Goal: Task Accomplishment & Management: Complete application form

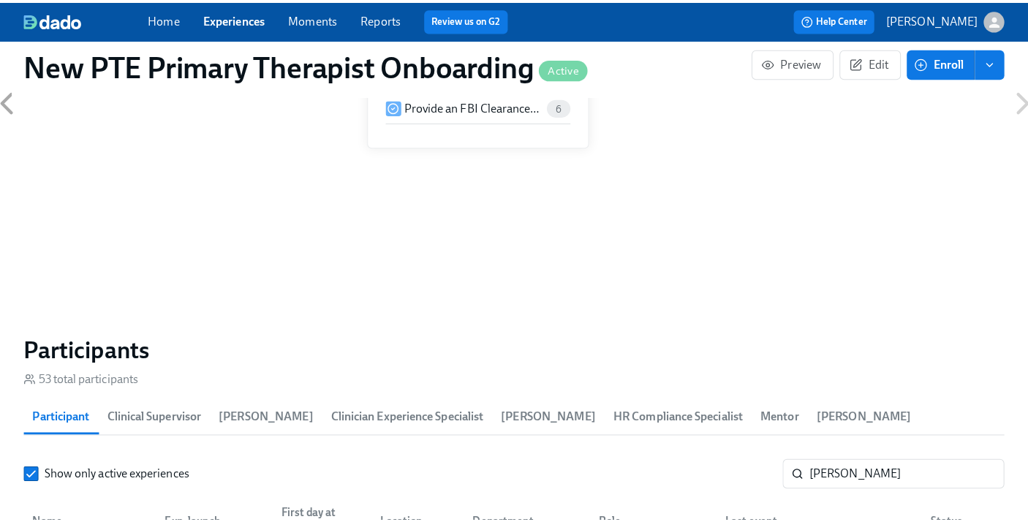
scroll to position [1177, 0]
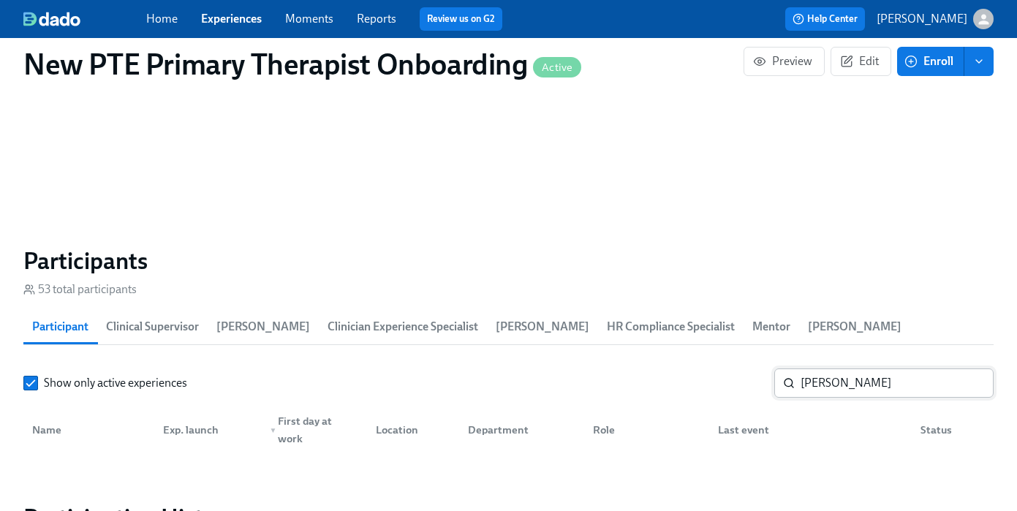
click at [769, 379] on input "nicole" at bounding box center [897, 383] width 193 height 29
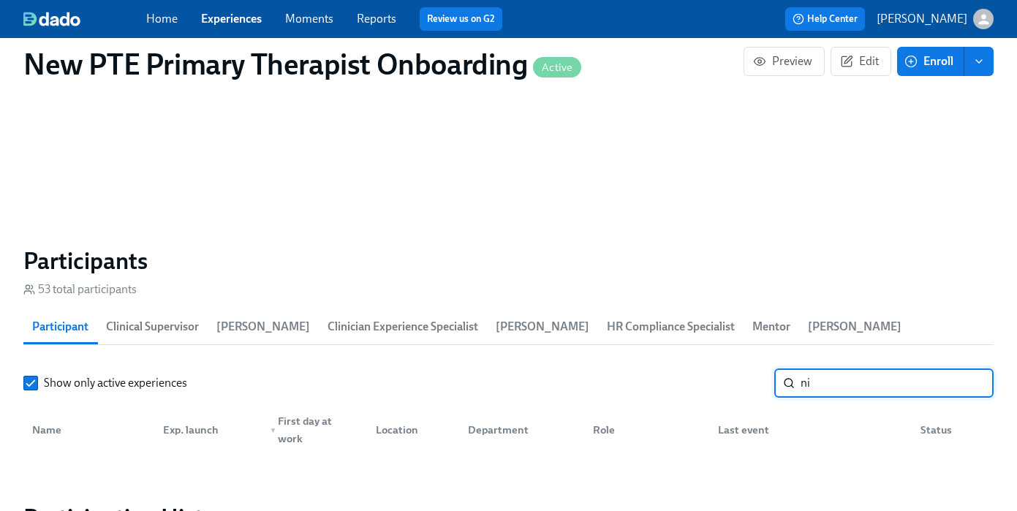
type input "n"
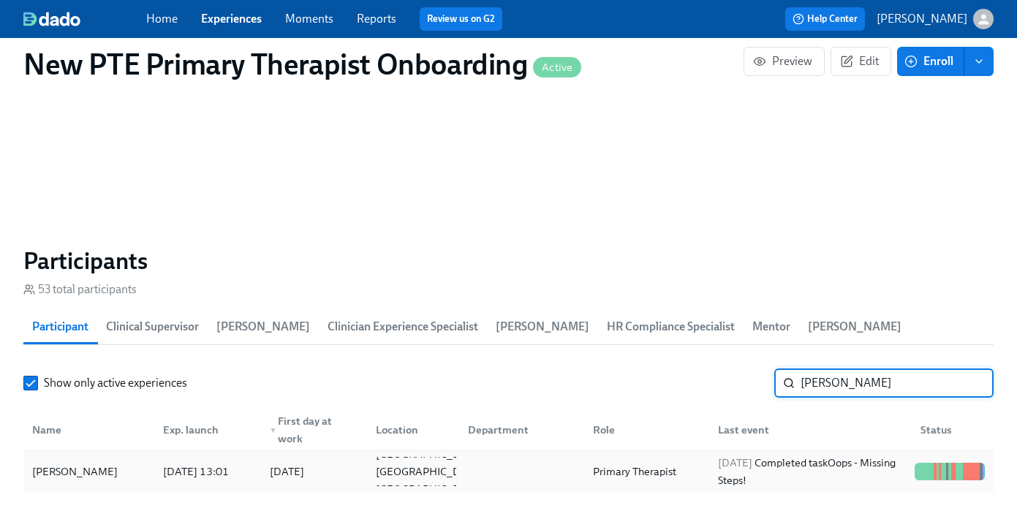
type input "erica"
click at [69, 475] on div "Erica Threet" at bounding box center [74, 472] width 97 height 18
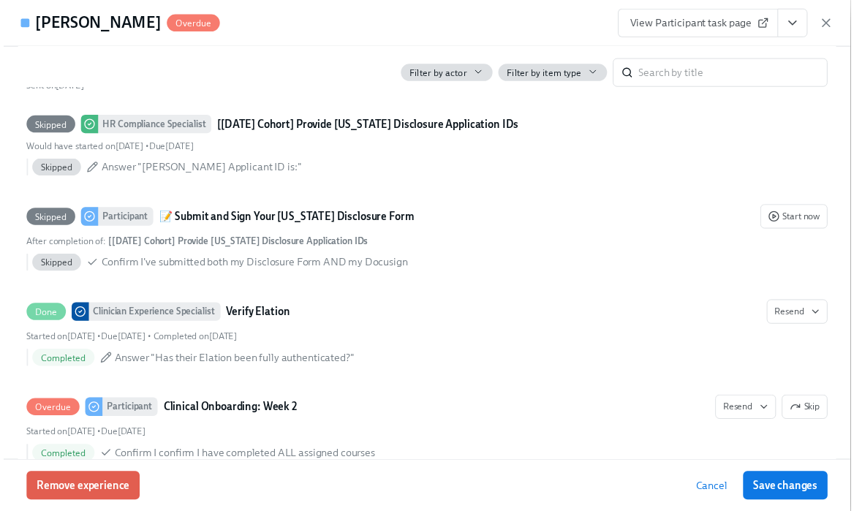
scroll to position [2157, 0]
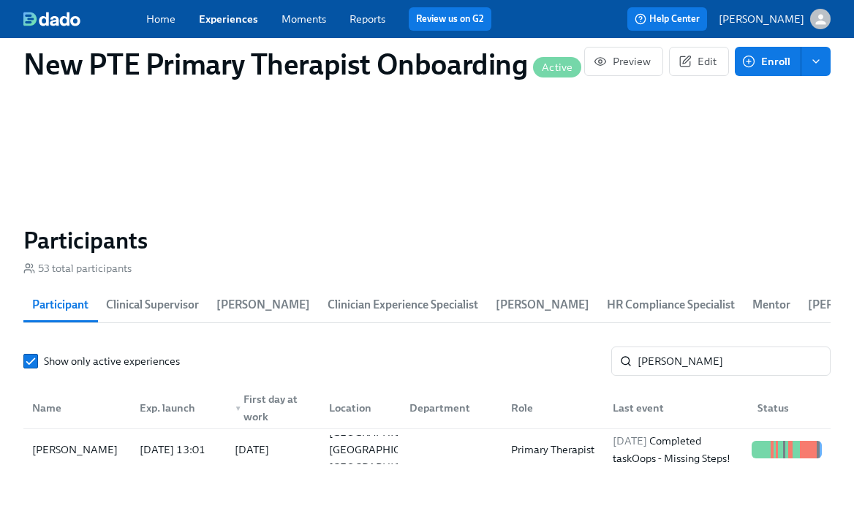
click at [227, 19] on link "Experiences" at bounding box center [228, 18] width 59 height 13
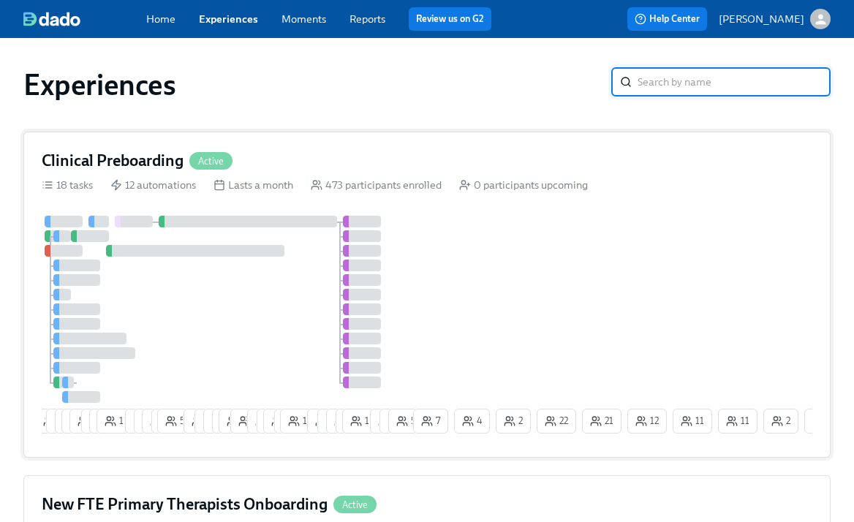
scroll to position [304, 0]
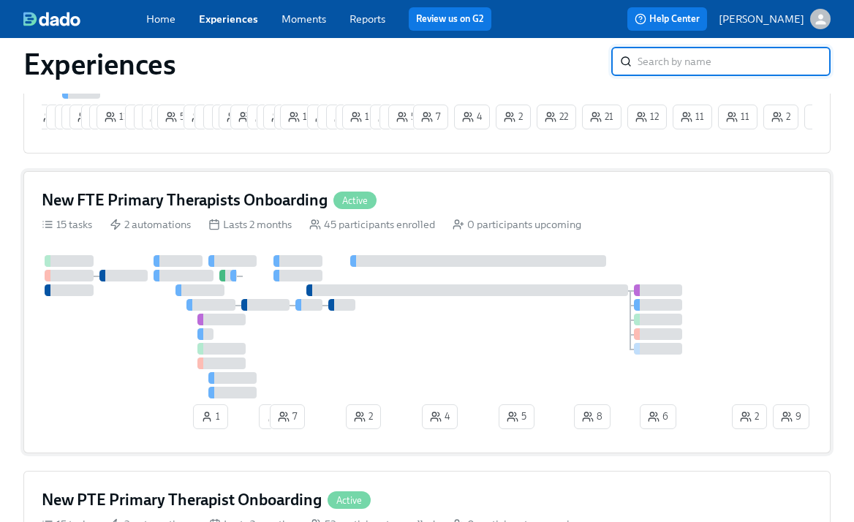
click at [466, 192] on div "New FTE Primary Therapists Onboarding Active 15 tasks 2 automations Lasts 2 mon…" at bounding box center [426, 312] width 807 height 282
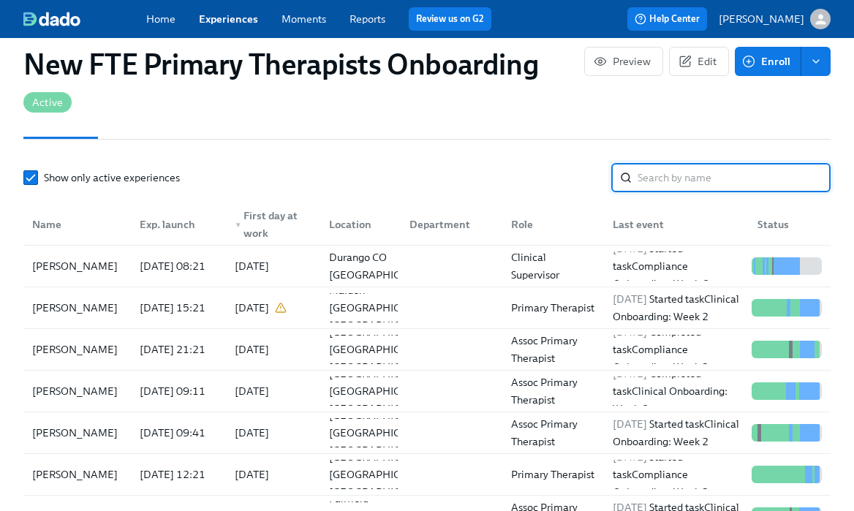
click at [715, 175] on input "search" at bounding box center [734, 177] width 193 height 29
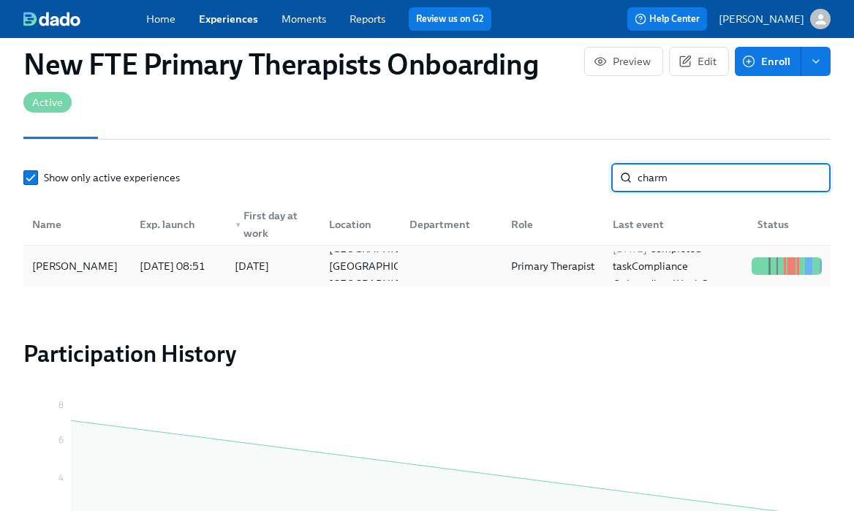
type input "charm"
click at [63, 257] on div "Charmaine Benjamin" at bounding box center [74, 266] width 97 height 18
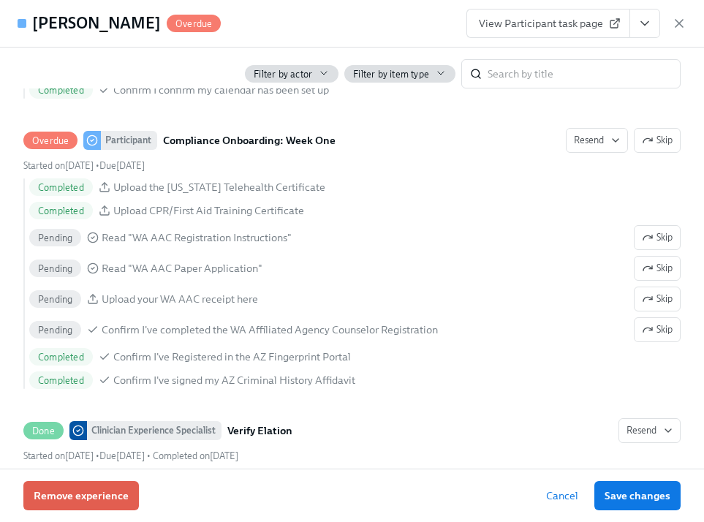
scroll to position [2091, 0]
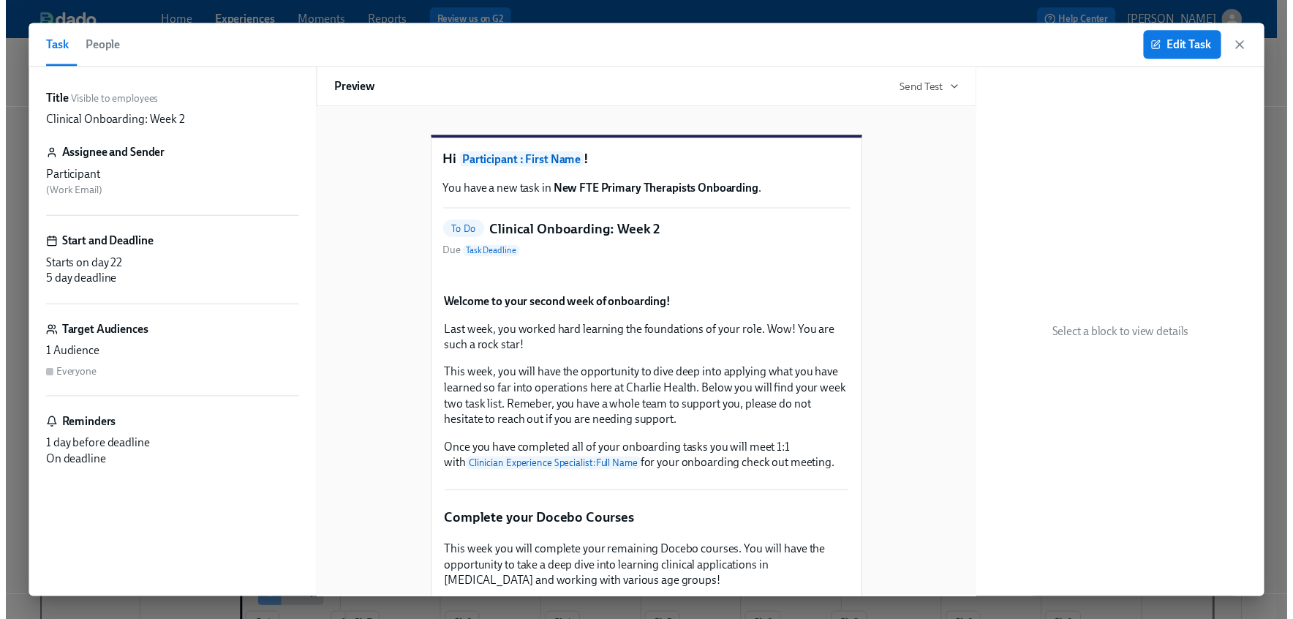
scroll to position [1626, 0]
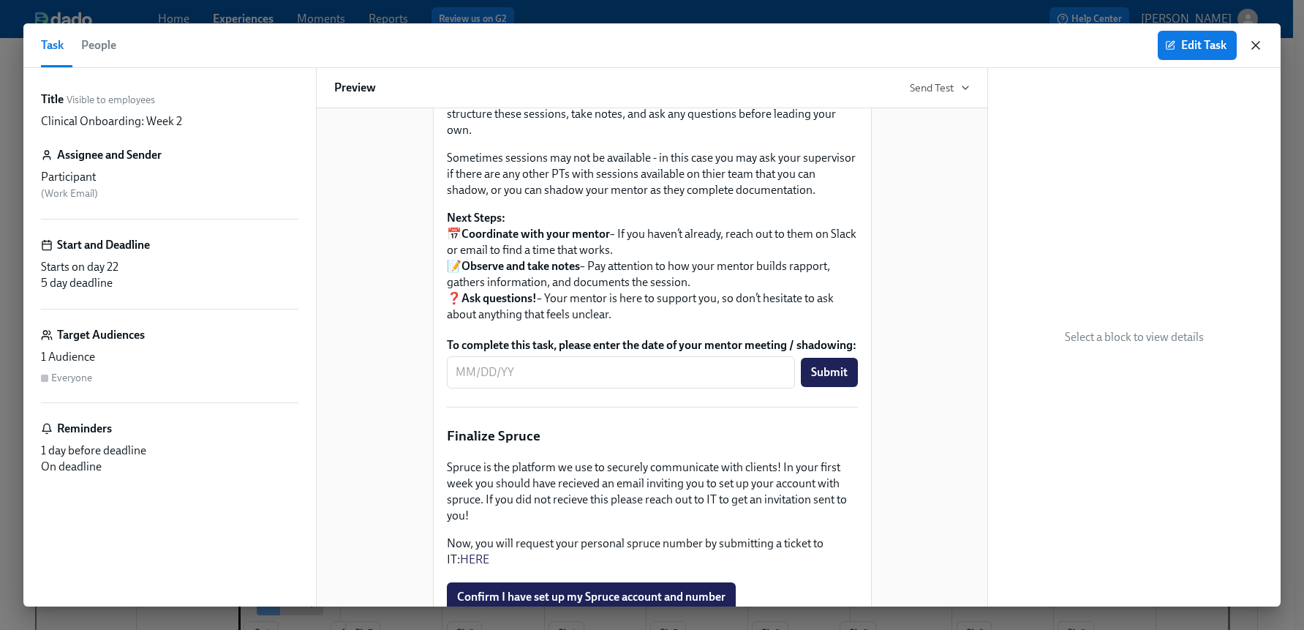
click at [1258, 41] on icon "button" at bounding box center [1255, 45] width 15 height 15
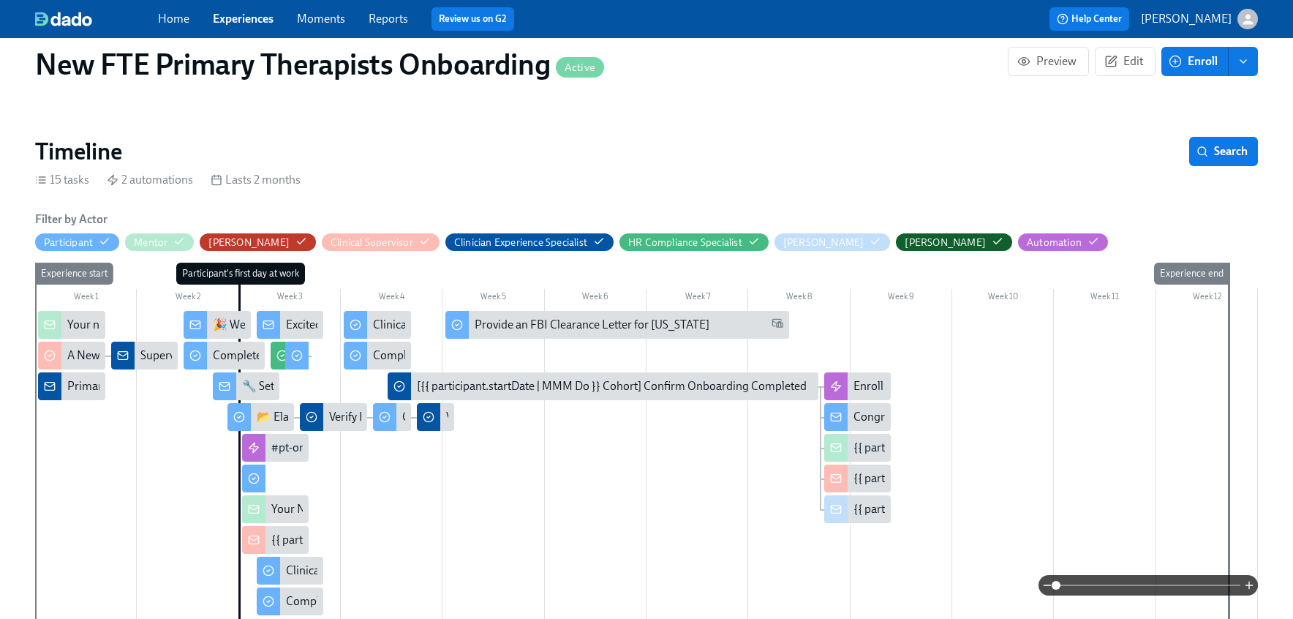
scroll to position [0, 14007]
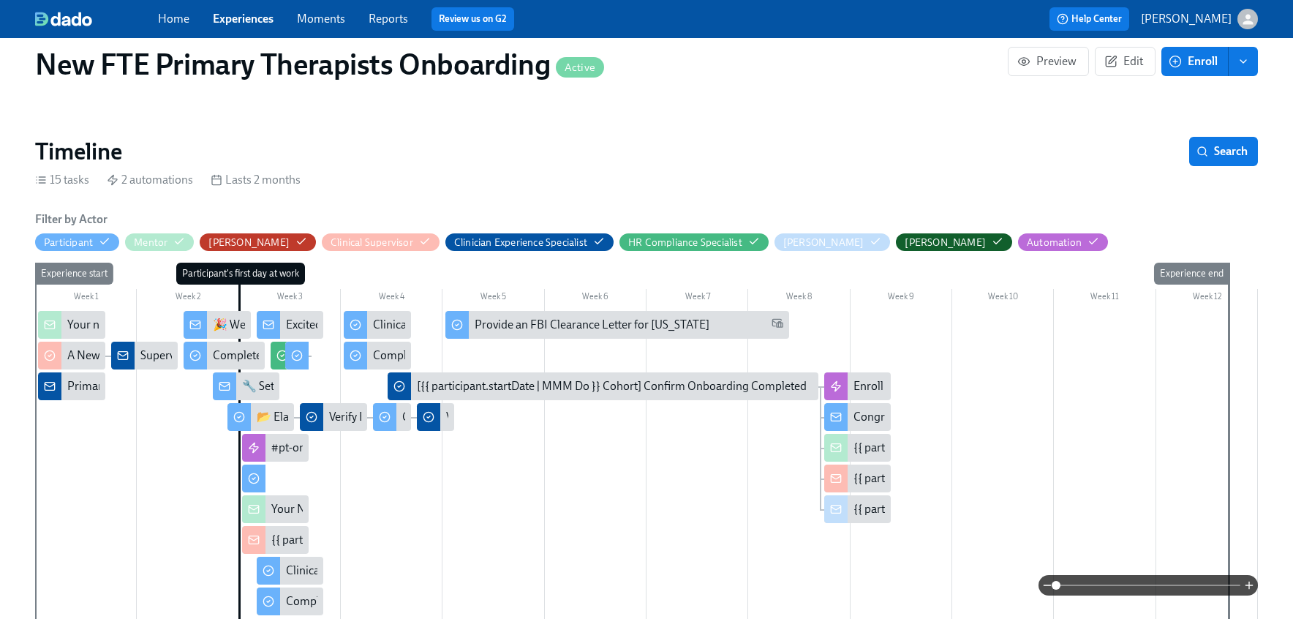
click at [215, 20] on link "Experiences" at bounding box center [243, 19] width 61 height 14
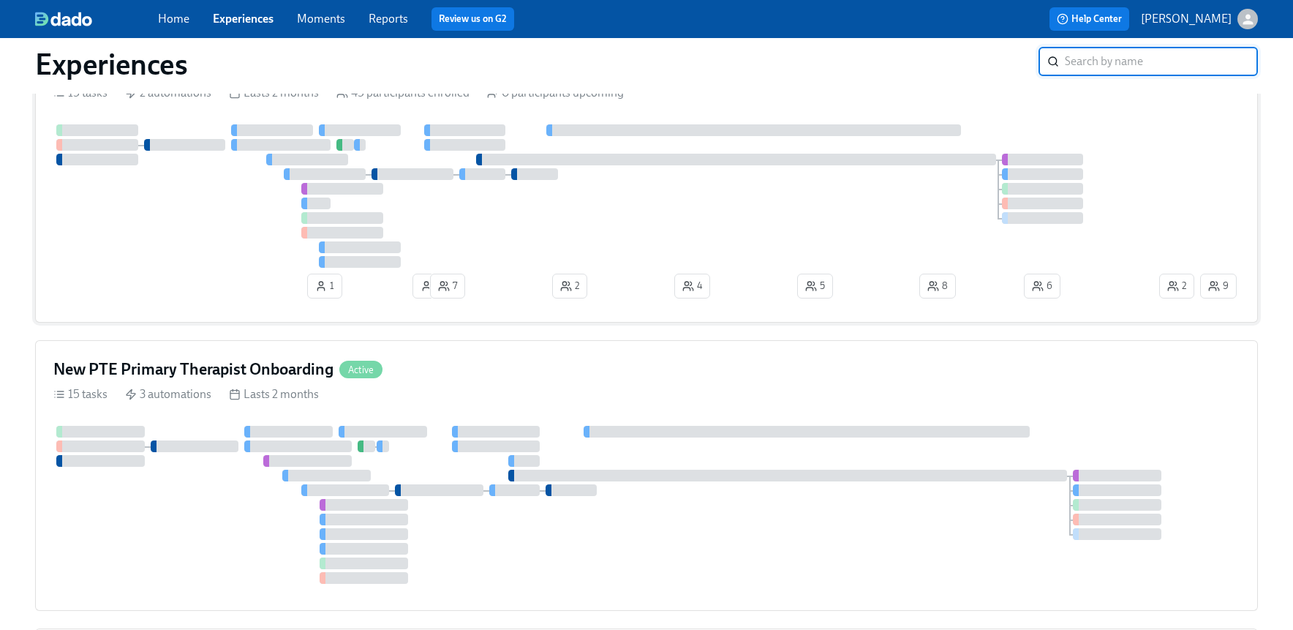
scroll to position [457, 0]
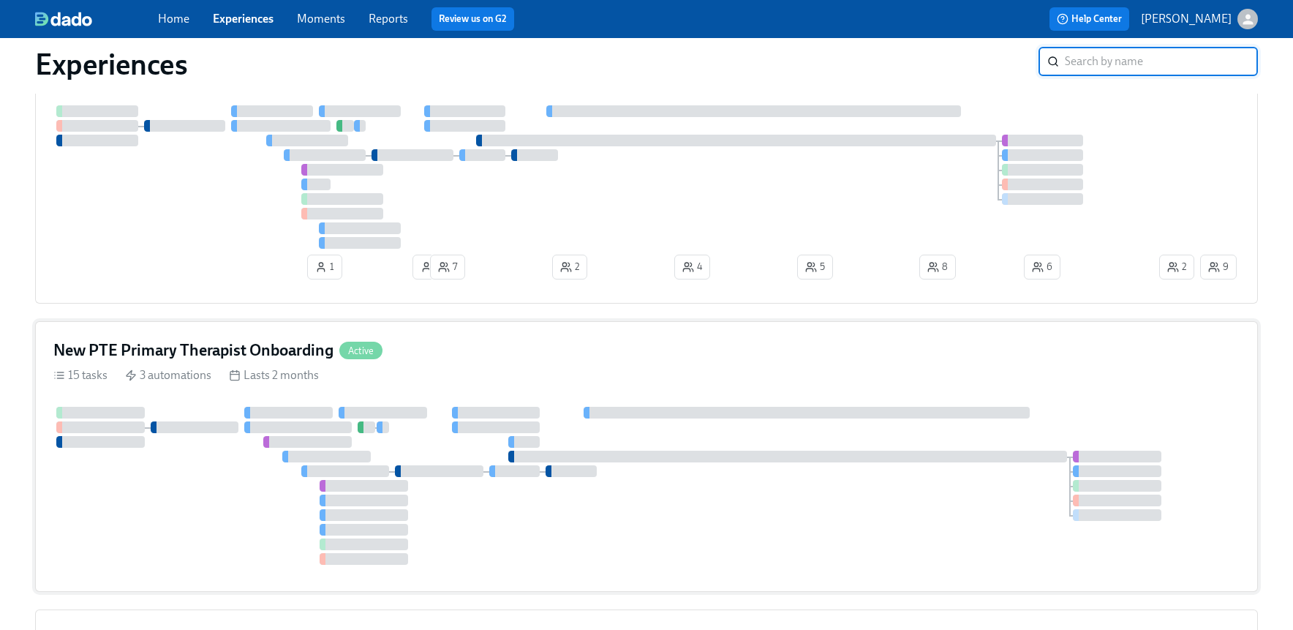
click at [407, 350] on div "New PTE Primary Therapist Onboarding Active" at bounding box center [646, 350] width 1186 height 22
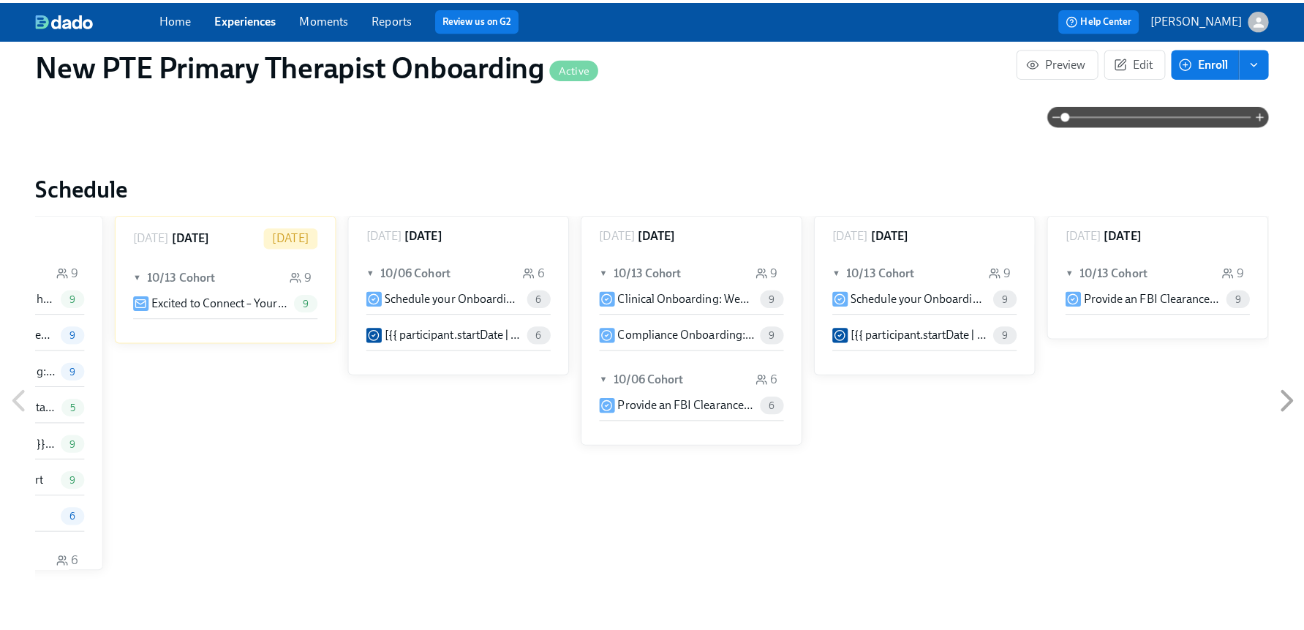
scroll to position [1157, 0]
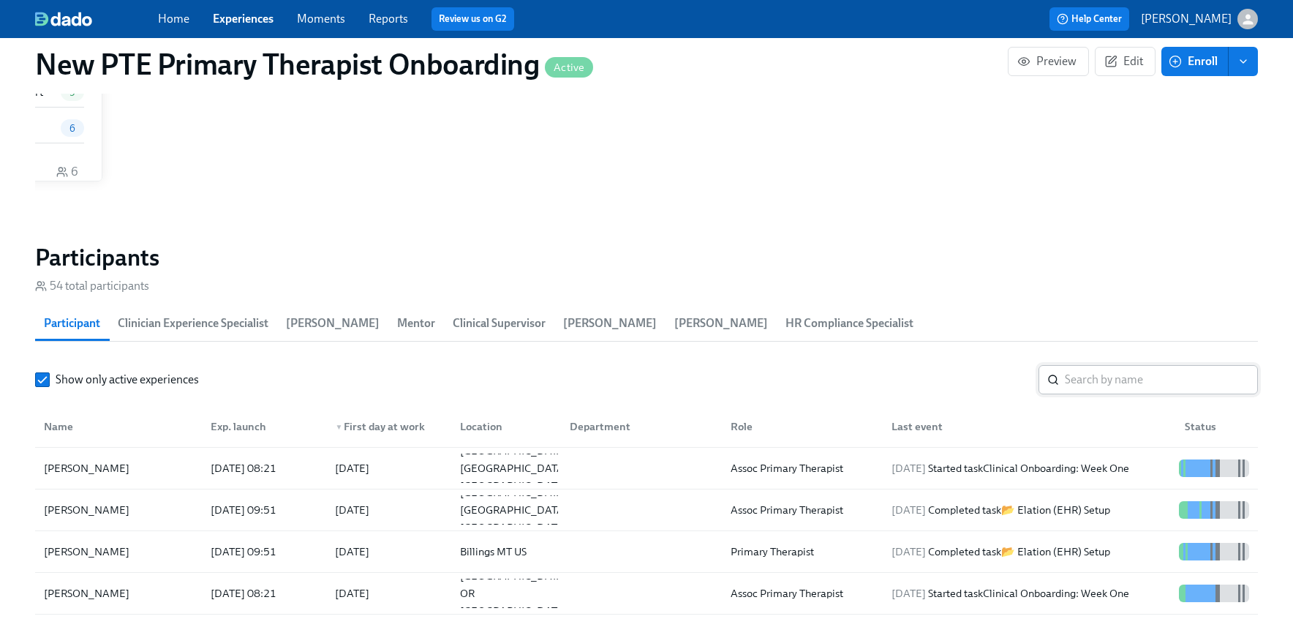
click at [1099, 378] on input "search" at bounding box center [1161, 379] width 193 height 29
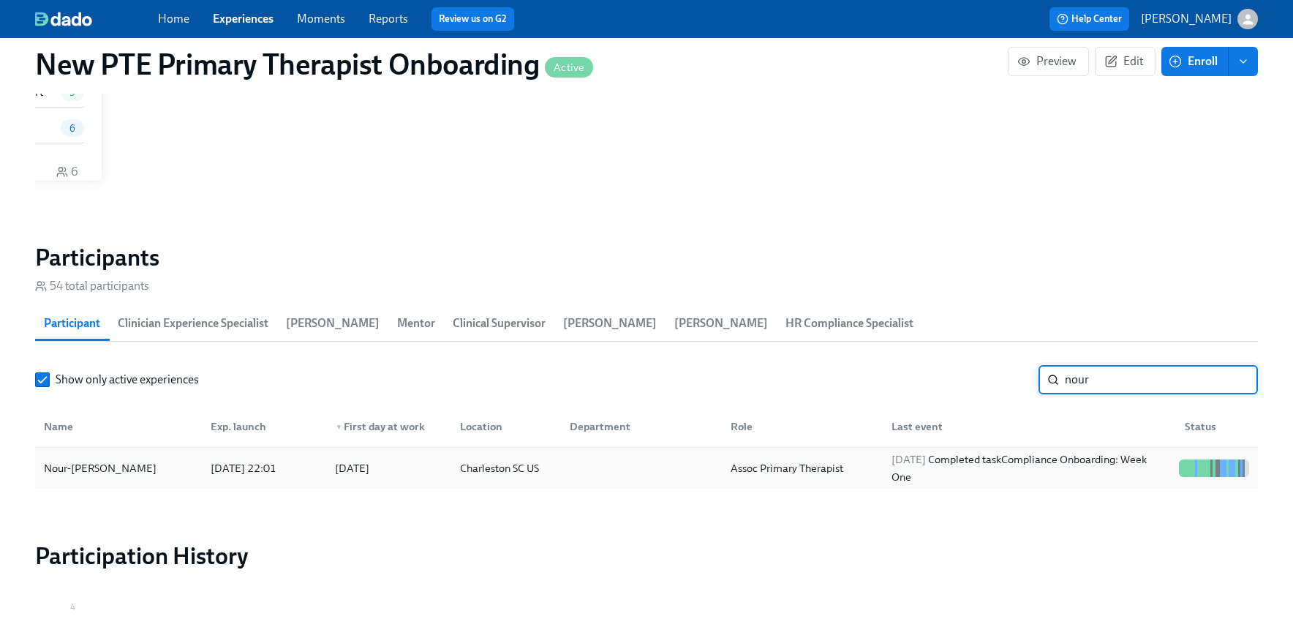
type input "nour"
click at [128, 472] on div "Nour-Azza Bizri" at bounding box center [118, 467] width 161 height 29
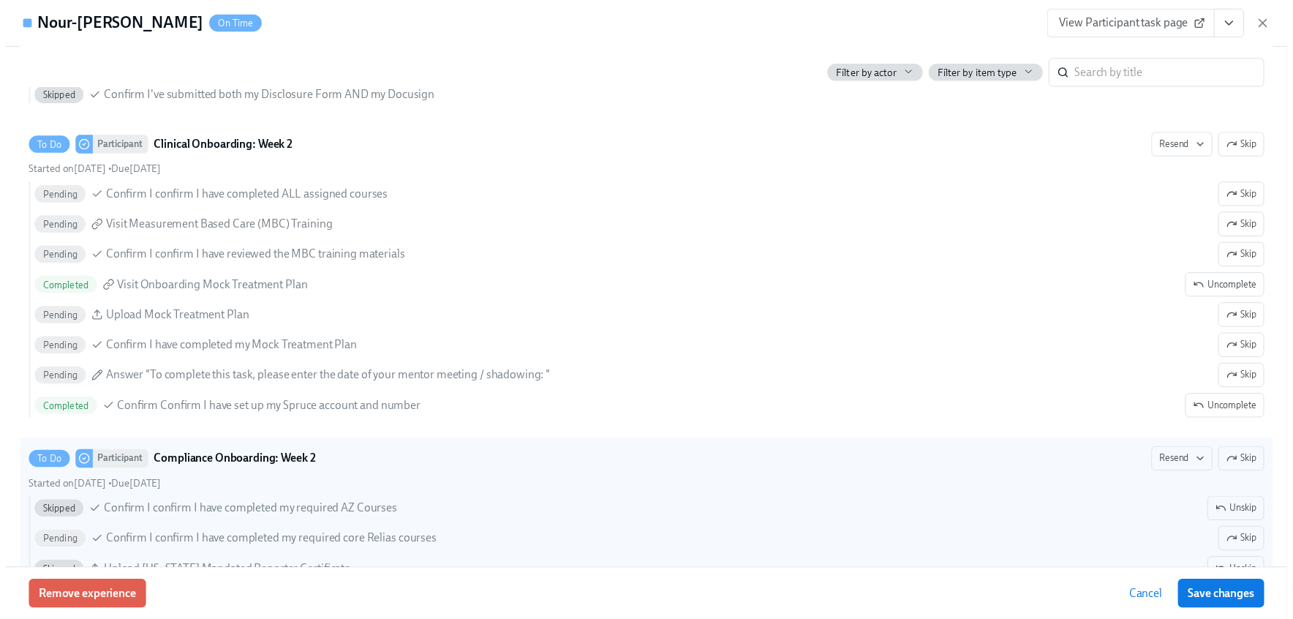
scroll to position [2504, 0]
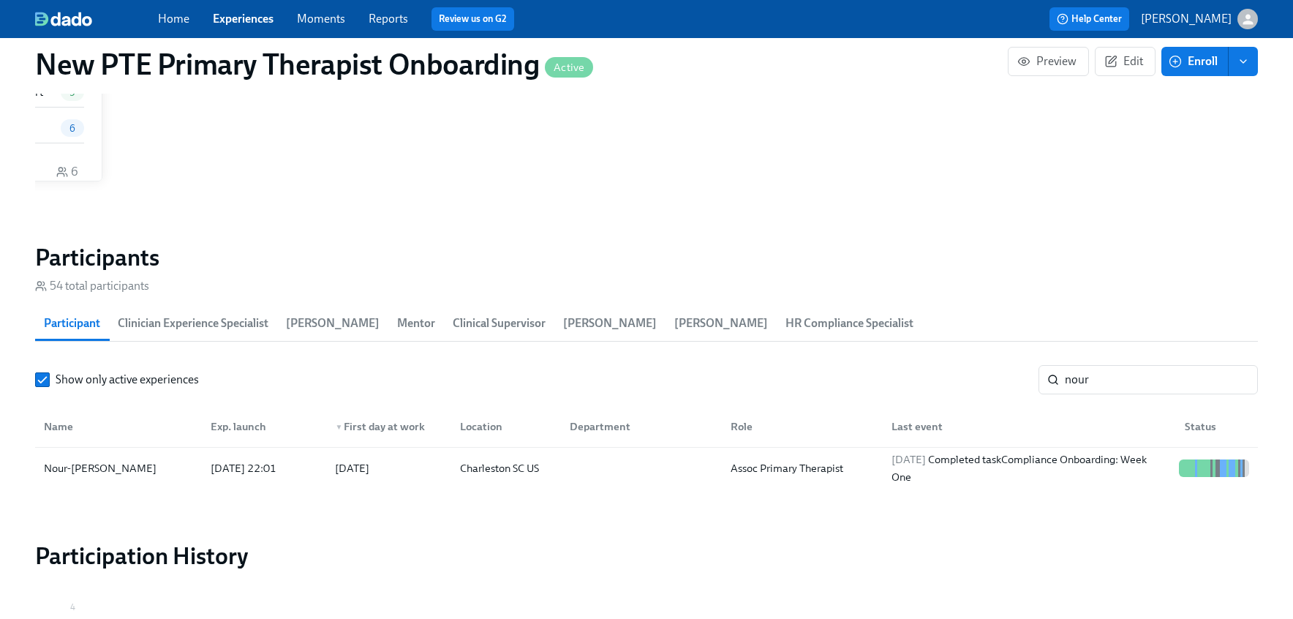
scroll to position [0, 13776]
click at [245, 15] on link "Experiences" at bounding box center [243, 19] width 61 height 14
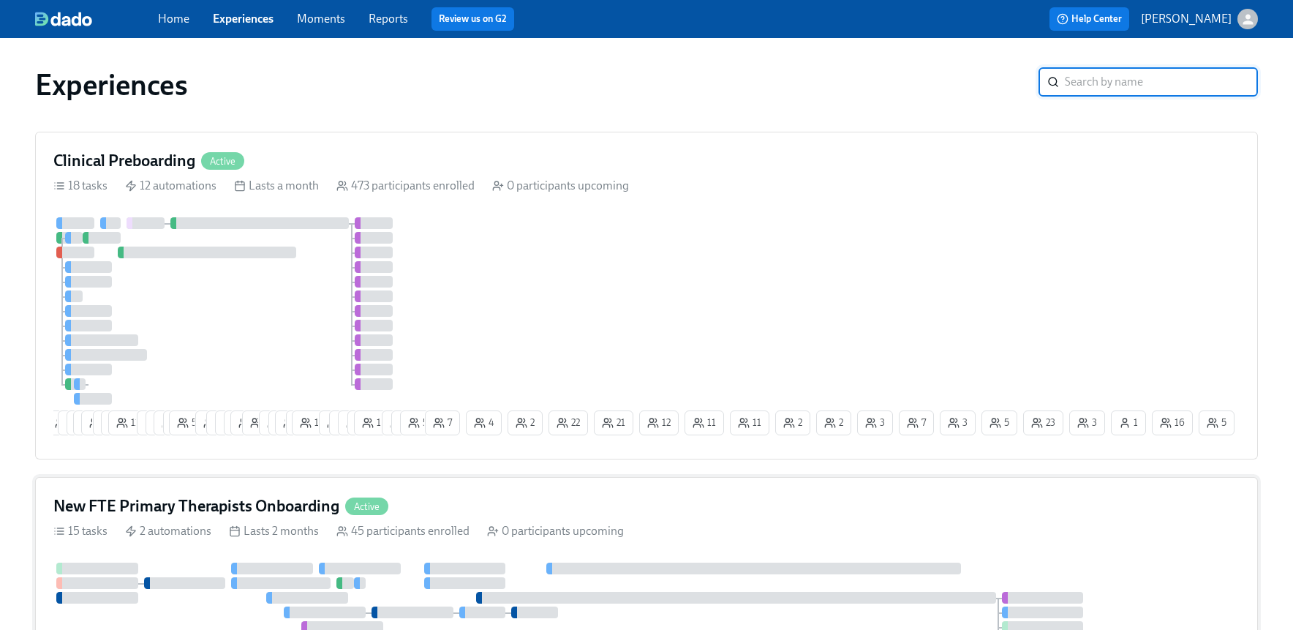
scroll to position [3, 0]
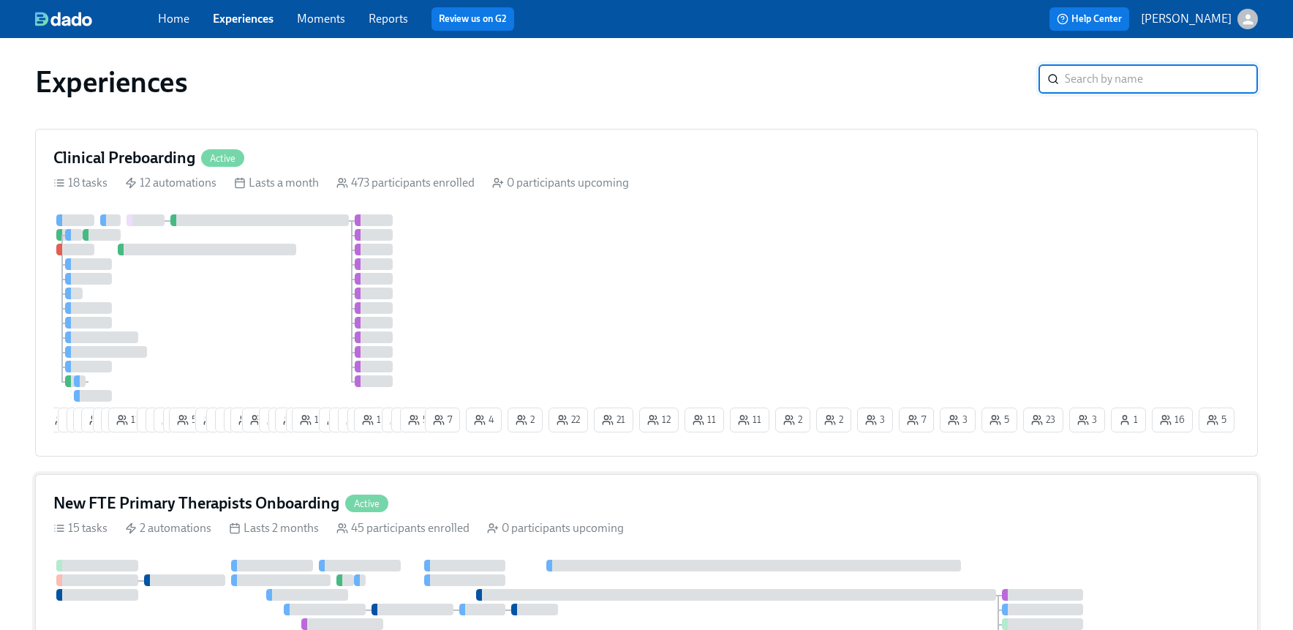
click at [442, 501] on div "New FTE Primary Therapists Onboarding Active" at bounding box center [646, 503] width 1186 height 22
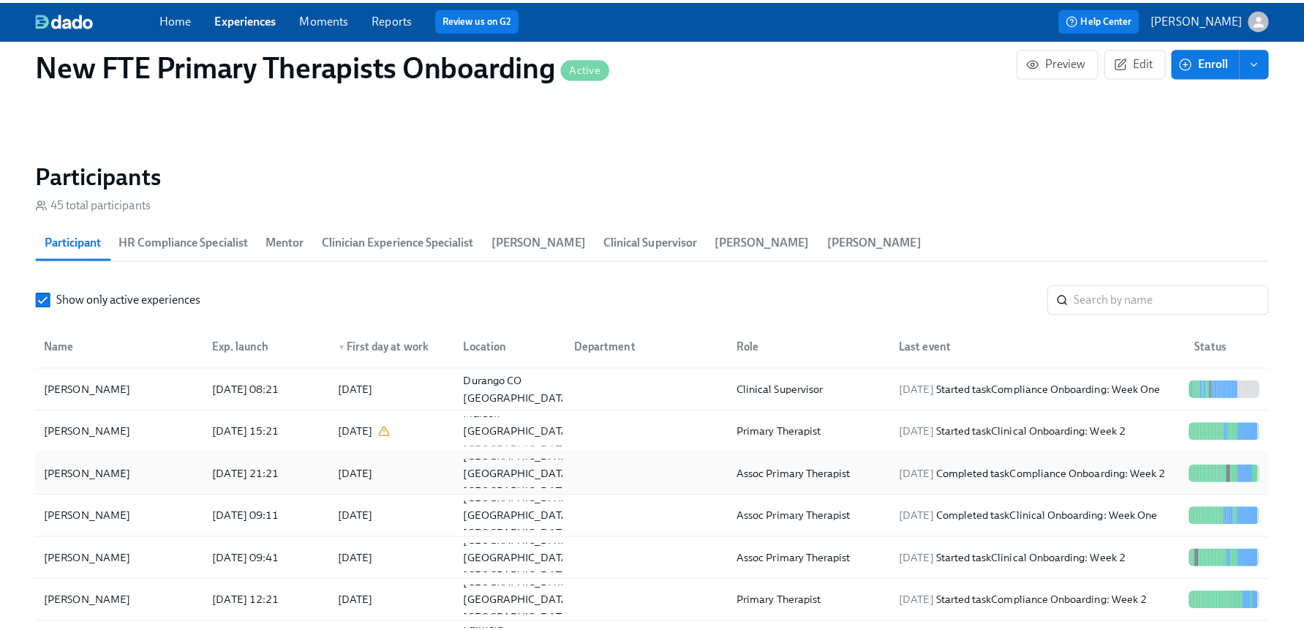
scroll to position [1270, 0]
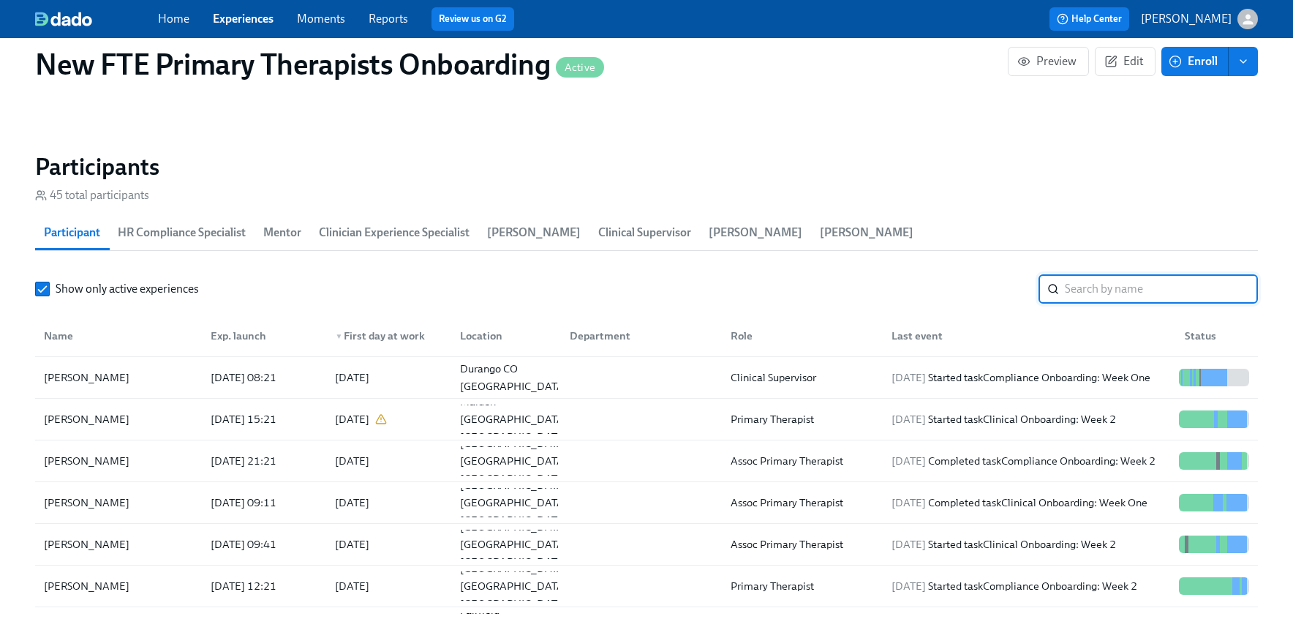
click at [1088, 294] on input "search" at bounding box center [1161, 288] width 193 height 29
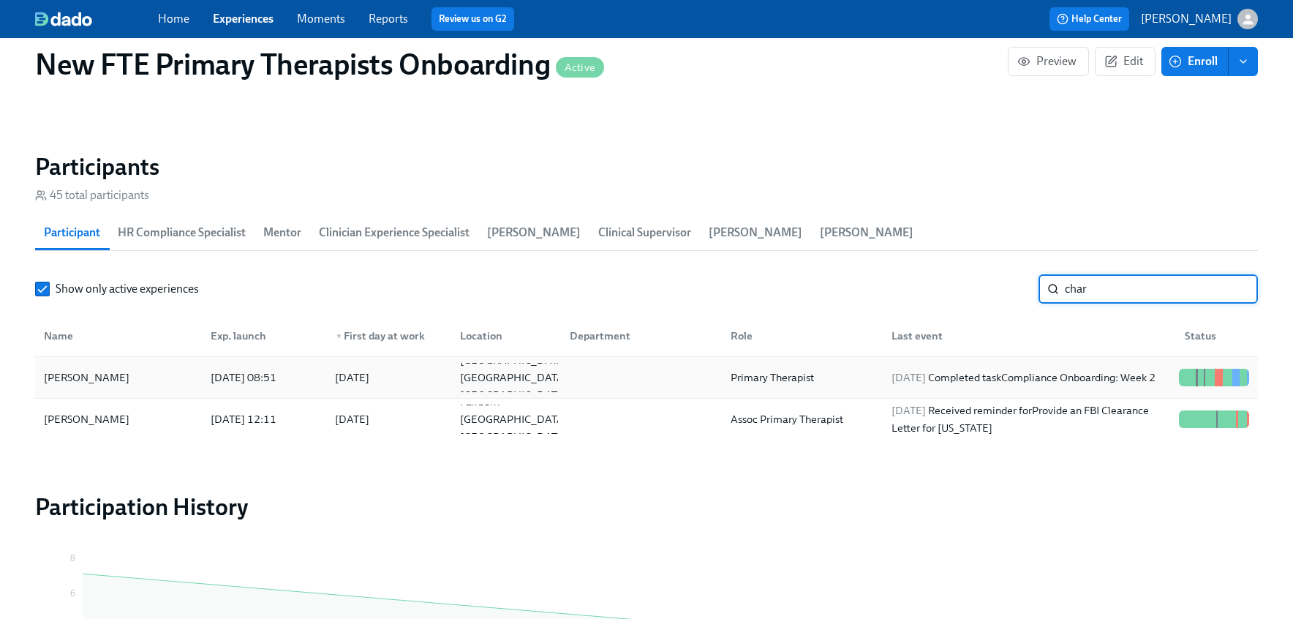
type input "char"
click at [51, 369] on div "Charmaine Benjamin" at bounding box center [86, 378] width 97 height 18
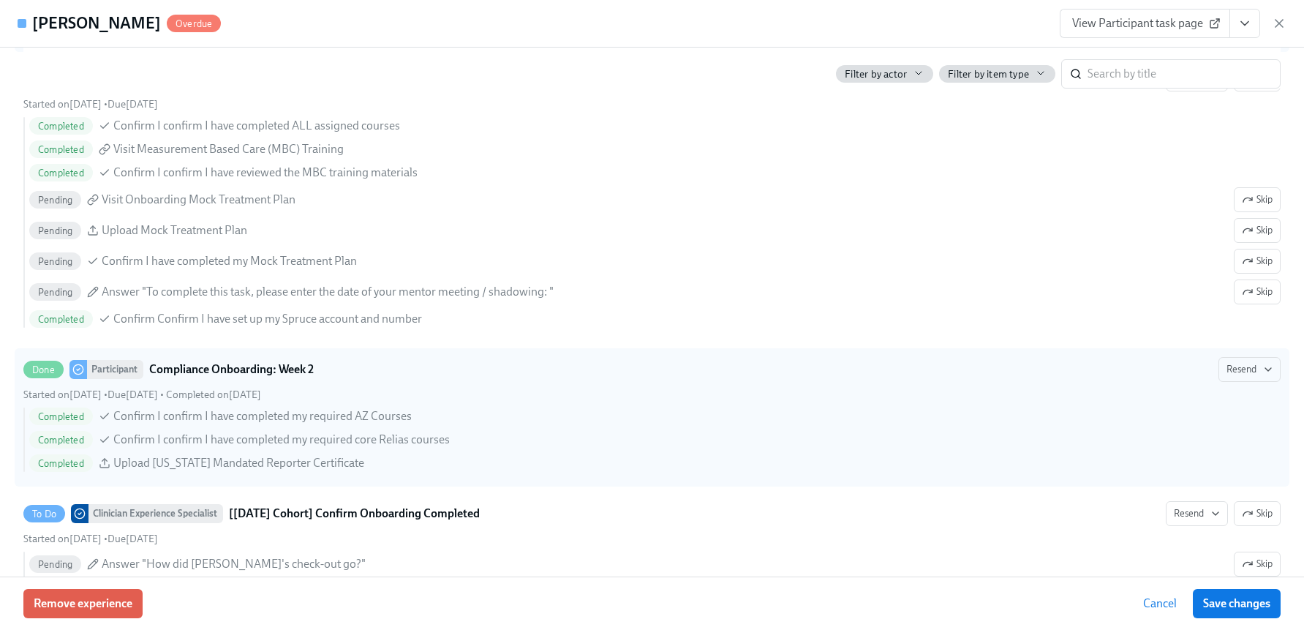
scroll to position [2720, 0]
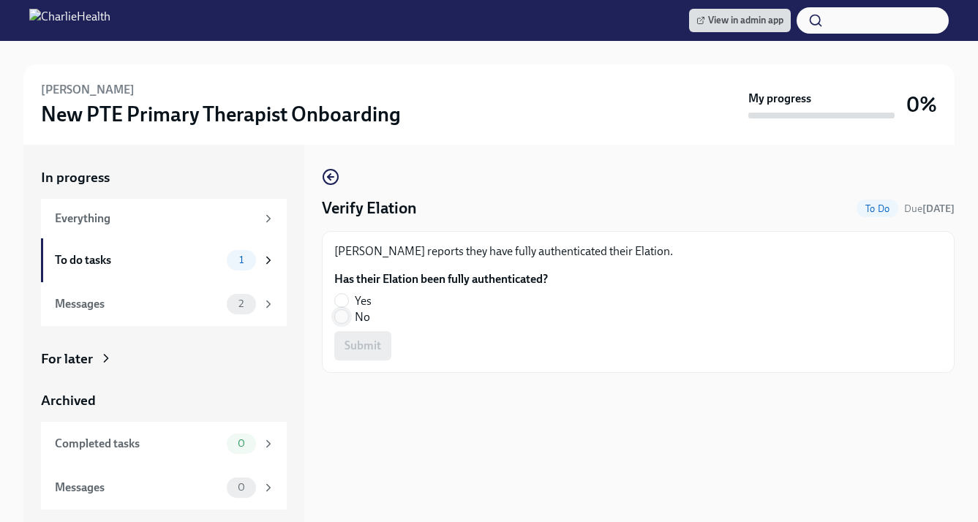
click at [347, 323] on input "No" at bounding box center [341, 316] width 13 height 13
radio input "true"
click at [366, 347] on span "Submit" at bounding box center [362, 346] width 37 height 15
click at [345, 301] on input "Yes" at bounding box center [341, 300] width 13 height 13
radio input "true"
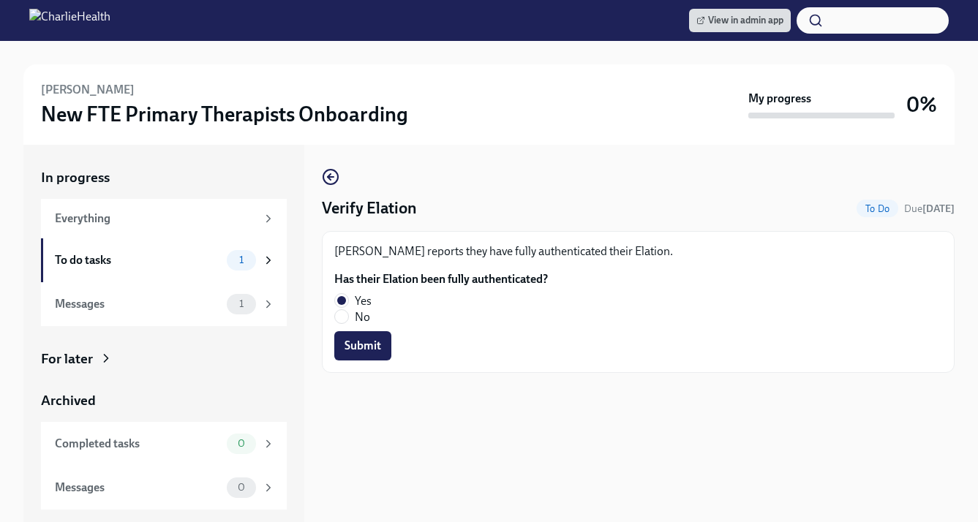
click at [369, 341] on span "Submit" at bounding box center [362, 346] width 37 height 15
click at [343, 305] on input "Yes" at bounding box center [341, 300] width 13 height 13
radio input "true"
click at [361, 344] on span "Submit" at bounding box center [362, 346] width 37 height 15
click at [351, 301] on label "Yes" at bounding box center [435, 301] width 202 height 16
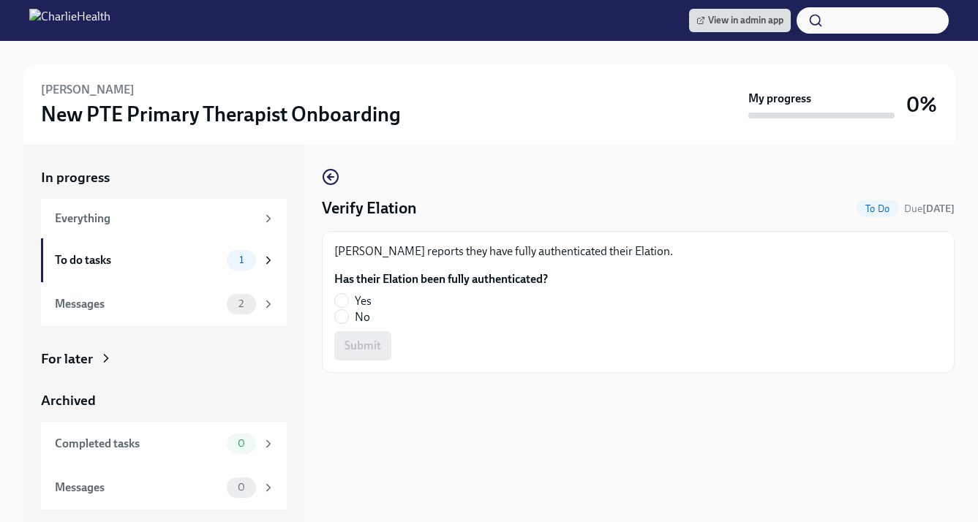
click at [348, 301] on input "Yes" at bounding box center [341, 300] width 13 height 13
radio input "true"
click at [374, 347] on span "Submit" at bounding box center [362, 346] width 37 height 15
click at [345, 304] on input "Yes" at bounding box center [341, 300] width 13 height 13
radio input "true"
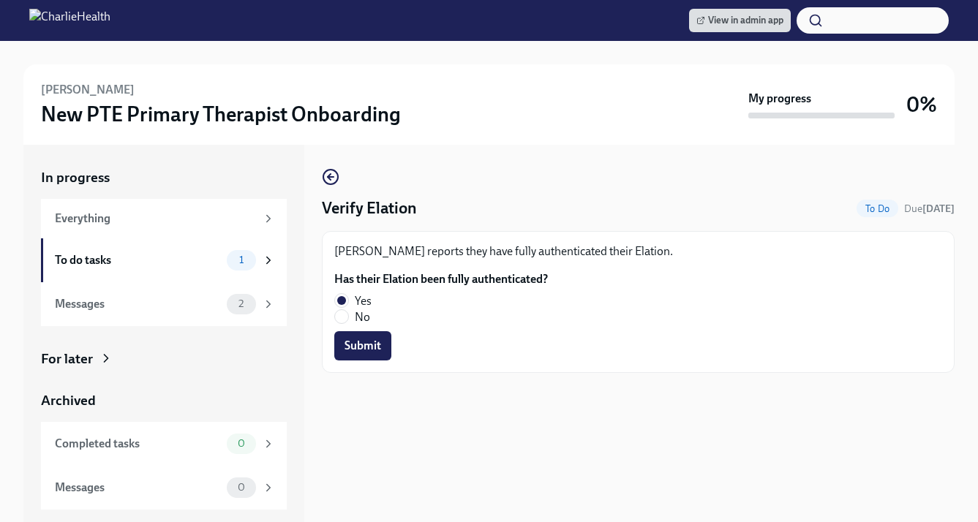
click at [357, 333] on button "Submit" at bounding box center [362, 345] width 57 height 29
click at [349, 314] on label "No" at bounding box center [435, 317] width 202 height 16
click at [348, 314] on input "No" at bounding box center [341, 316] width 13 height 13
radio input "true"
click at [364, 347] on span "Submit" at bounding box center [362, 346] width 37 height 15
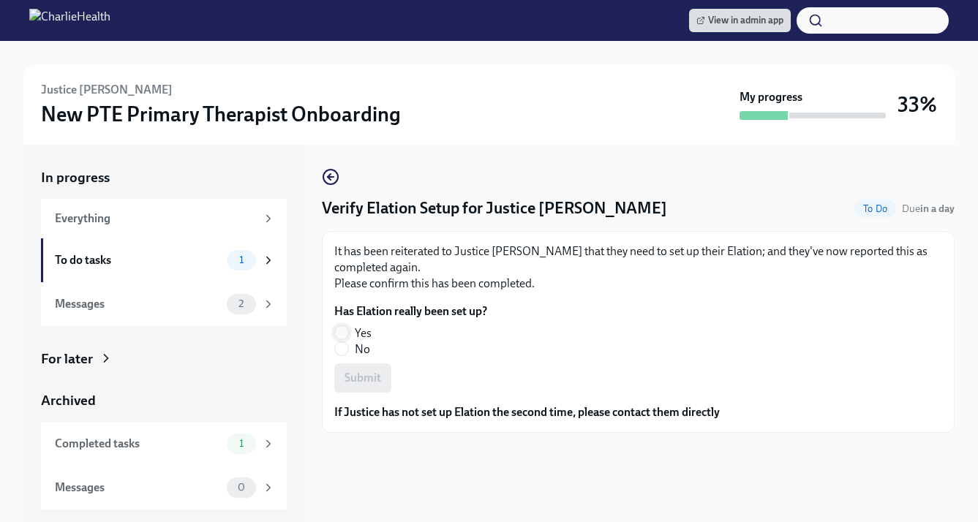
click at [340, 336] on input "Yes" at bounding box center [341, 332] width 13 height 13
radio input "true"
click at [369, 377] on span "Submit" at bounding box center [362, 378] width 37 height 15
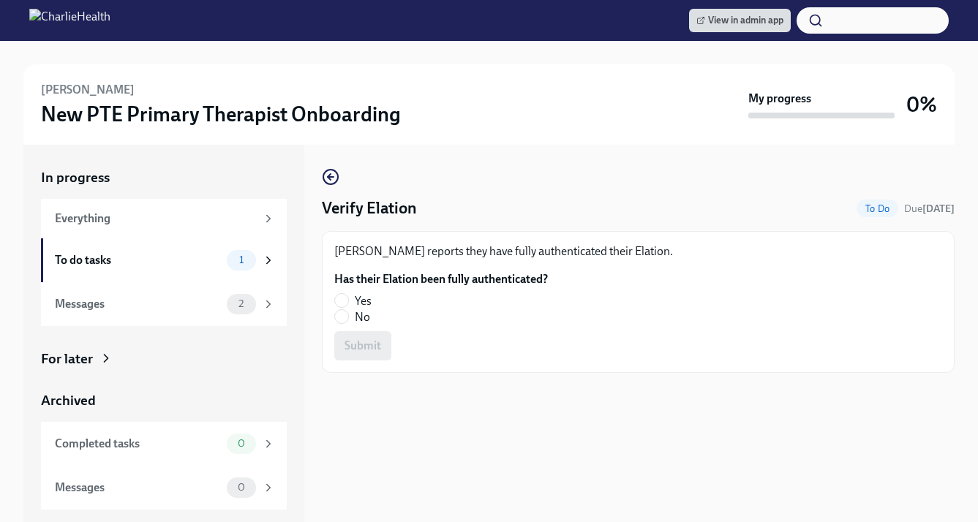
click at [350, 299] on label "Yes" at bounding box center [435, 301] width 202 height 16
click at [348, 299] on input "Yes" at bounding box center [341, 300] width 13 height 13
radio input "true"
click at [368, 347] on span "Submit" at bounding box center [362, 346] width 37 height 15
click at [344, 316] on input "No" at bounding box center [341, 316] width 13 height 13
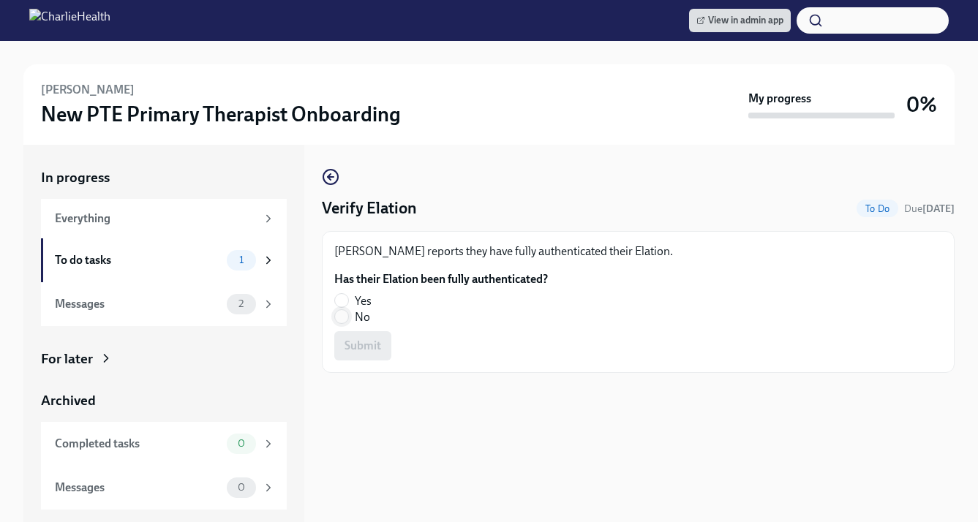
radio input "true"
click at [352, 341] on span "Submit" at bounding box center [362, 346] width 37 height 15
click at [341, 317] on input "No" at bounding box center [341, 316] width 13 height 13
radio input "true"
click at [359, 352] on span "Submit" at bounding box center [362, 346] width 37 height 15
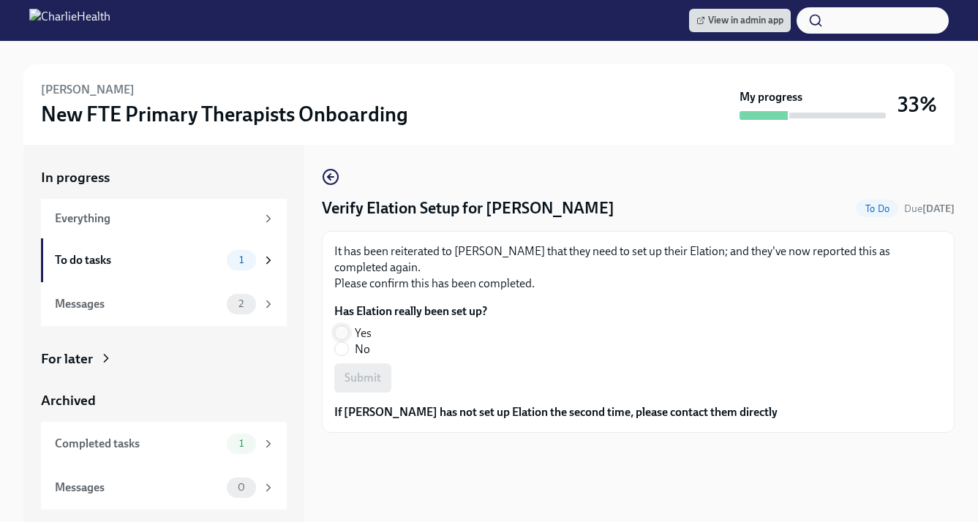
click at [348, 334] on span at bounding box center [341, 332] width 15 height 15
click at [348, 334] on input "Yes" at bounding box center [341, 332] width 13 height 13
radio input "true"
click at [362, 383] on span "Submit" at bounding box center [362, 378] width 37 height 15
